Goal: Find contact information: Find contact information

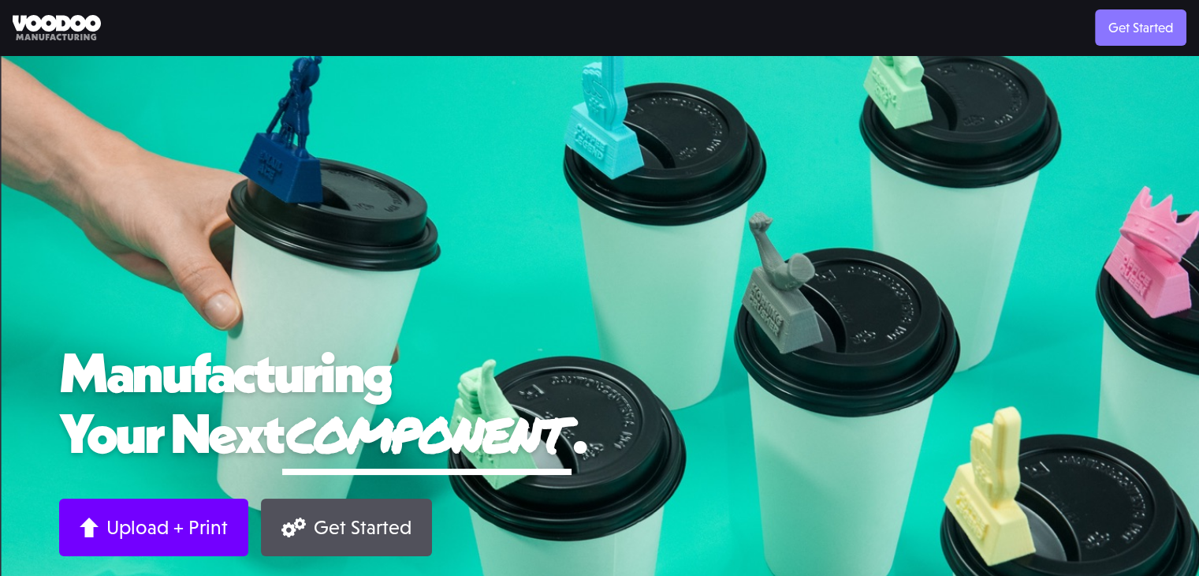
click at [1124, 29] on link "Get Started" at bounding box center [1140, 27] width 91 height 36
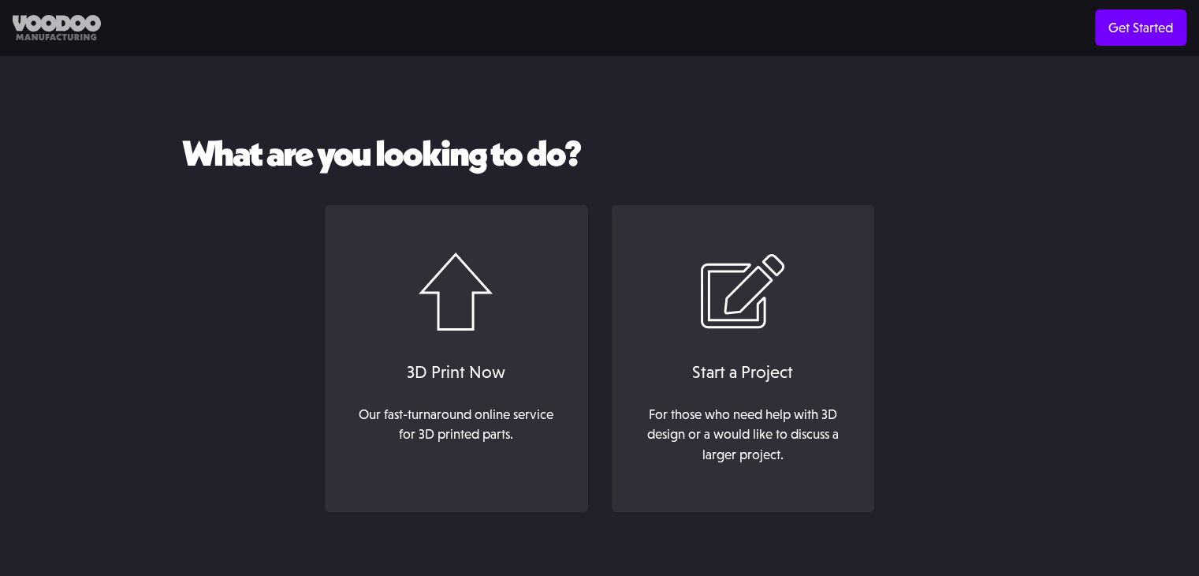
click at [63, 31] on img at bounding box center [57, 28] width 88 height 26
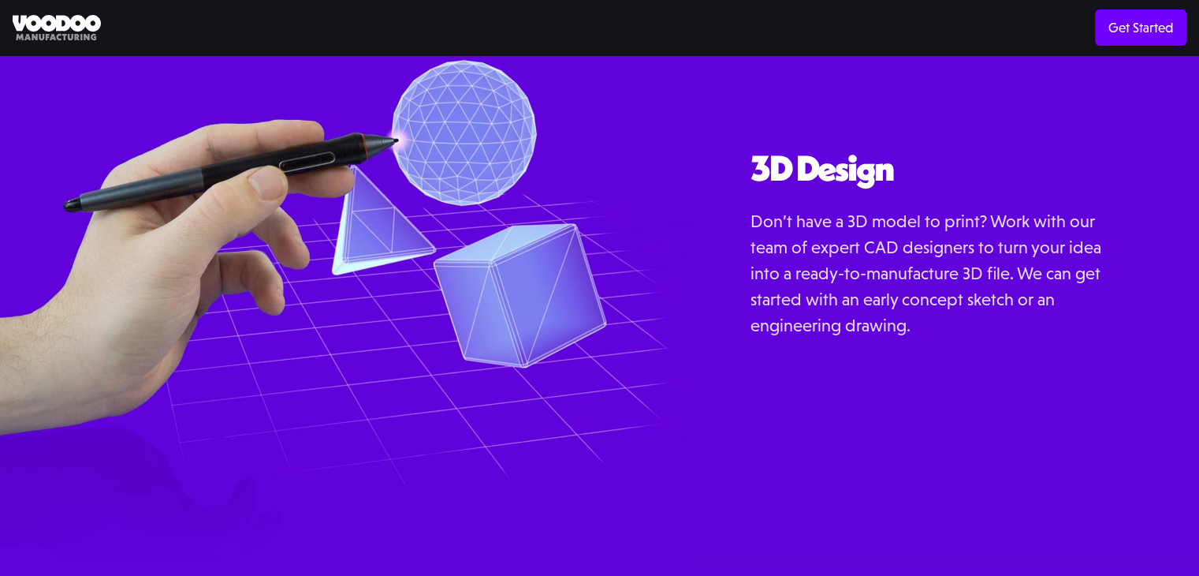
scroll to position [1873, 0]
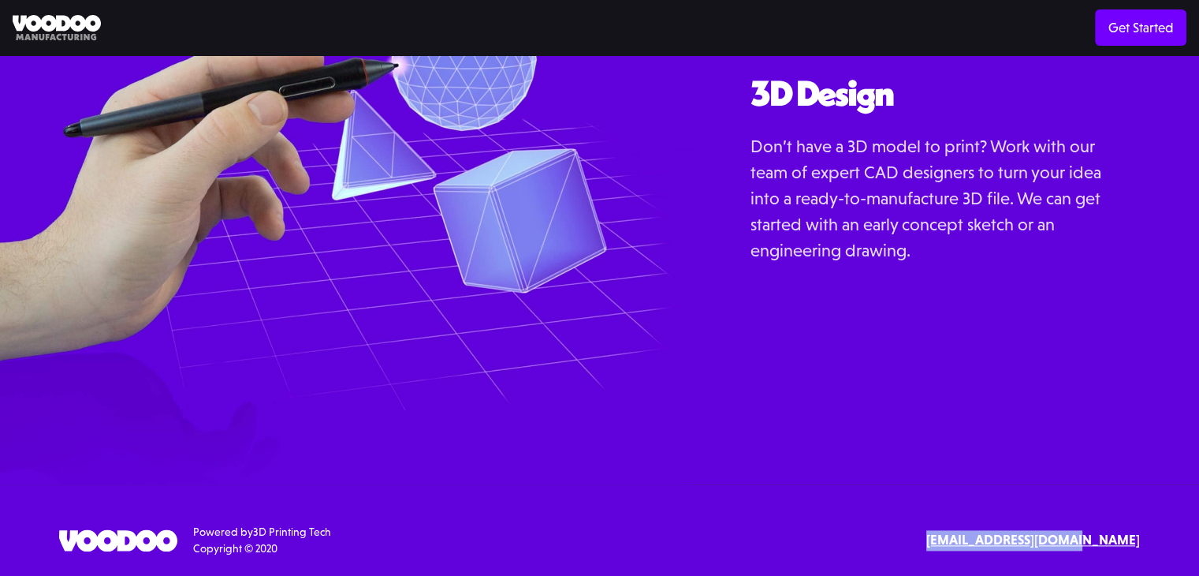
drag, startPoint x: 1166, startPoint y: 539, endPoint x: 982, endPoint y: 541, distance: 183.7
click at [982, 541] on div "SErvices 3D Printing 3D Design Resources Materials Examples Blog API Documentat…" at bounding box center [599, 540] width 1199 height 33
copy strong "[EMAIL_ADDRESS][DOMAIN_NAME]"
